Goal: Obtain resource: Download file/media

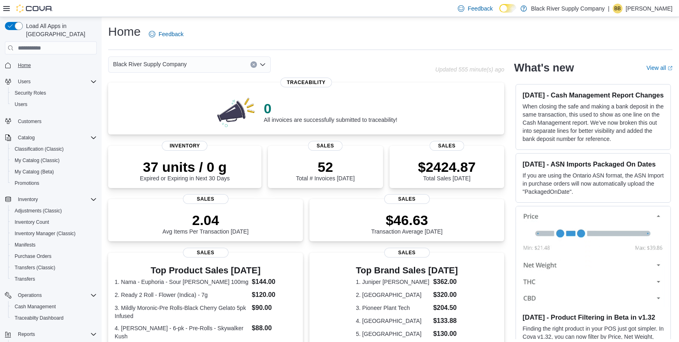
click at [25, 61] on span "Home" at bounding box center [24, 66] width 13 height 10
click at [30, 62] on span "Home" at bounding box center [24, 65] width 13 height 7
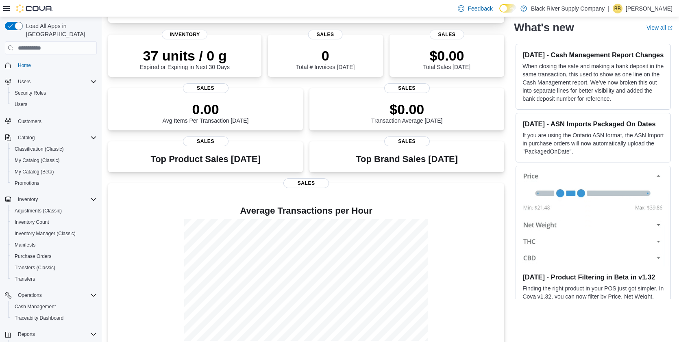
scroll to position [63, 0]
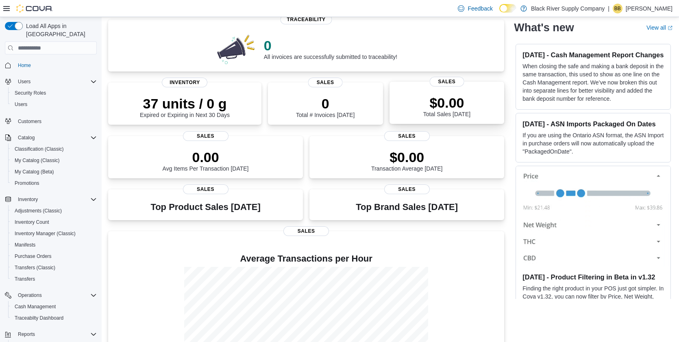
click at [442, 103] on p "$0.00" at bounding box center [446, 103] width 47 height 16
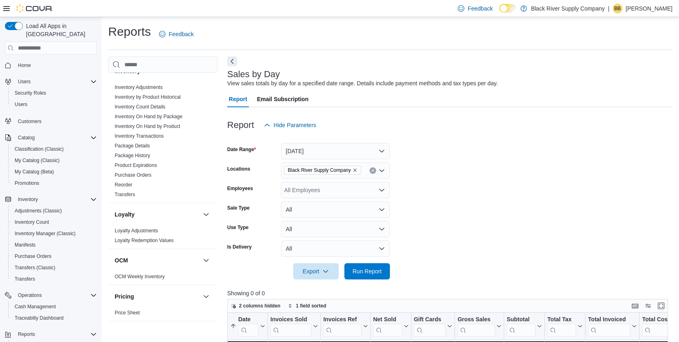
scroll to position [264, 0]
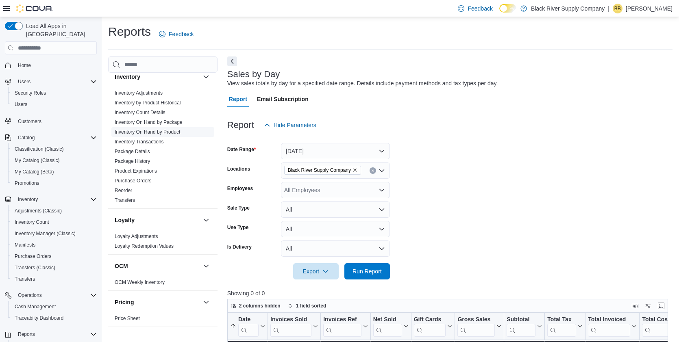
click at [151, 131] on link "Inventory On Hand by Product" at bounding box center [147, 132] width 65 height 6
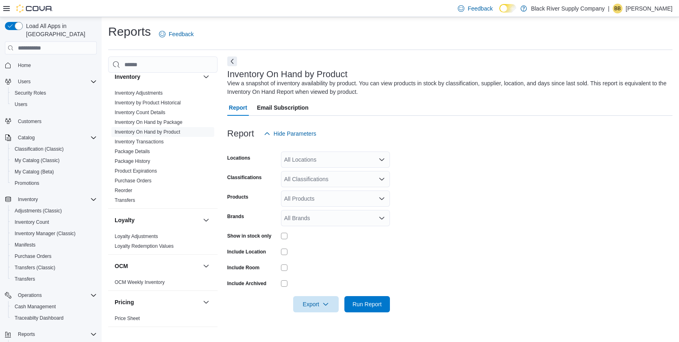
click at [348, 218] on div "All Brands" at bounding box center [335, 218] width 109 height 16
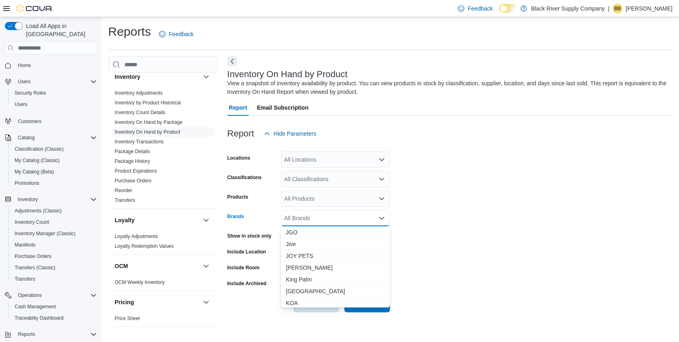
scroll to position [389, 0]
click at [339, 269] on span "[PERSON_NAME]" at bounding box center [335, 268] width 99 height 8
click at [449, 243] on form "Locations All Locations Classifications All Classifications Products All Produc…" at bounding box center [449, 227] width 445 height 171
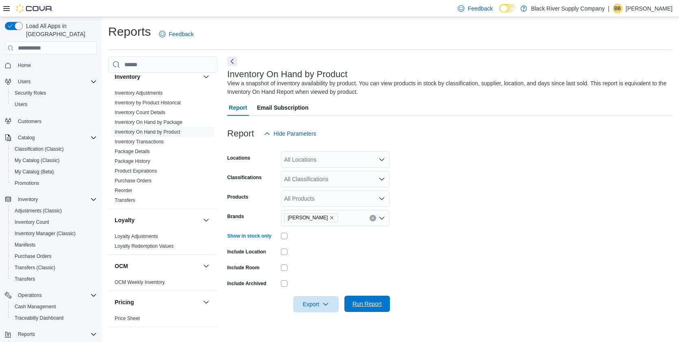
click at [377, 304] on span "Run Report" at bounding box center [367, 304] width 29 height 8
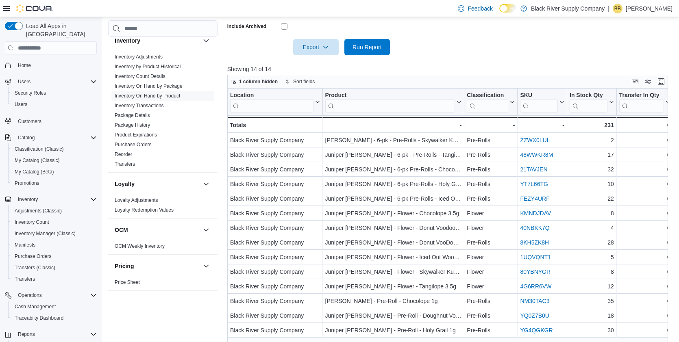
scroll to position [270, 0]
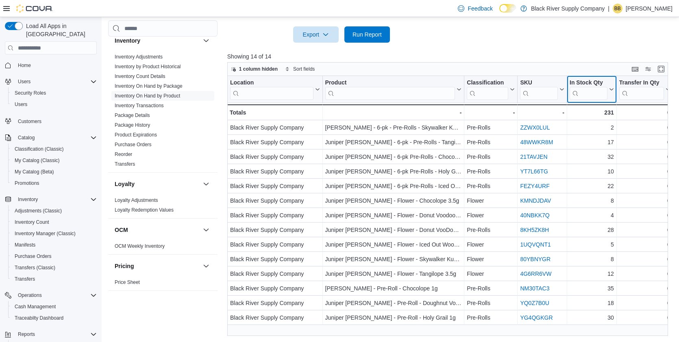
click at [612, 92] on button "In Stock Qty" at bounding box center [592, 89] width 44 height 21
click at [604, 130] on span "Sort High-Low" at bounding box center [595, 130] width 31 height 7
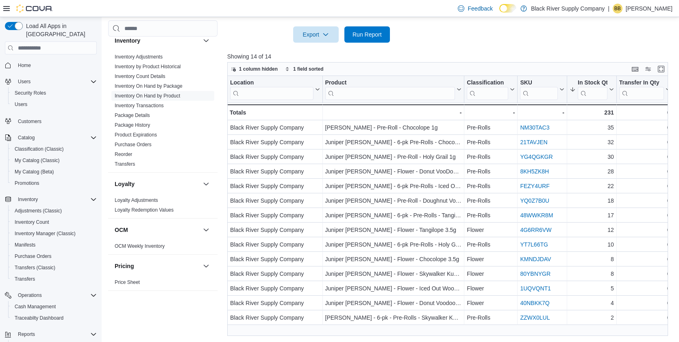
click at [601, 52] on div at bounding box center [449, 48] width 445 height 10
drag, startPoint x: 463, startPoint y: 97, endPoint x: 469, endPoint y: 97, distance: 6.5
click at [469, 97] on div at bounding box center [470, 89] width 7 height 27
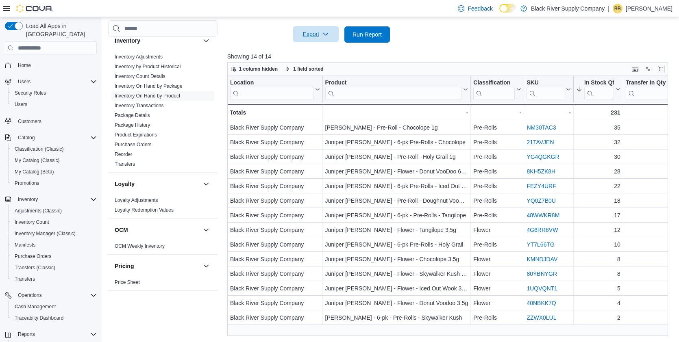
click at [326, 31] on span "Export" at bounding box center [316, 34] width 36 height 16
click at [317, 49] on span "Export to Excel" at bounding box center [316, 51] width 37 height 7
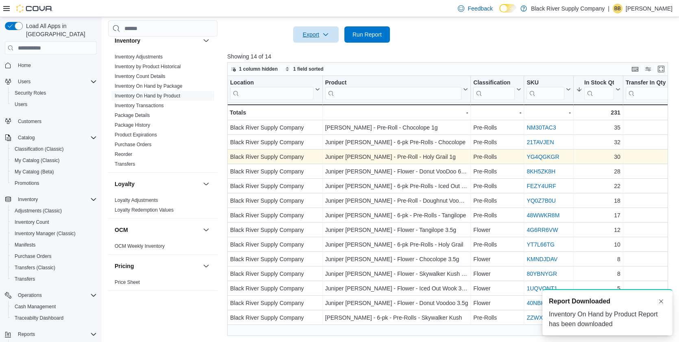
scroll to position [0, 0]
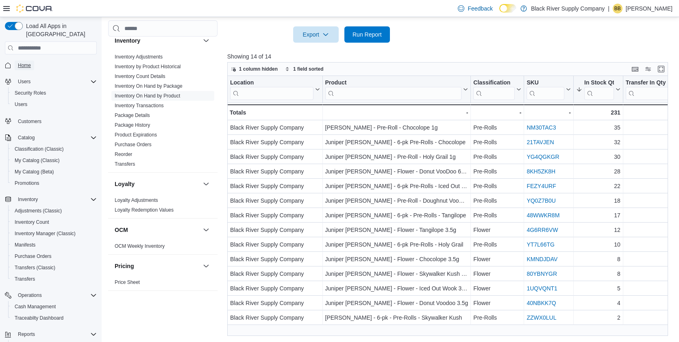
click at [22, 62] on span "Home" at bounding box center [24, 65] width 13 height 7
